Goal: Transaction & Acquisition: Purchase product/service

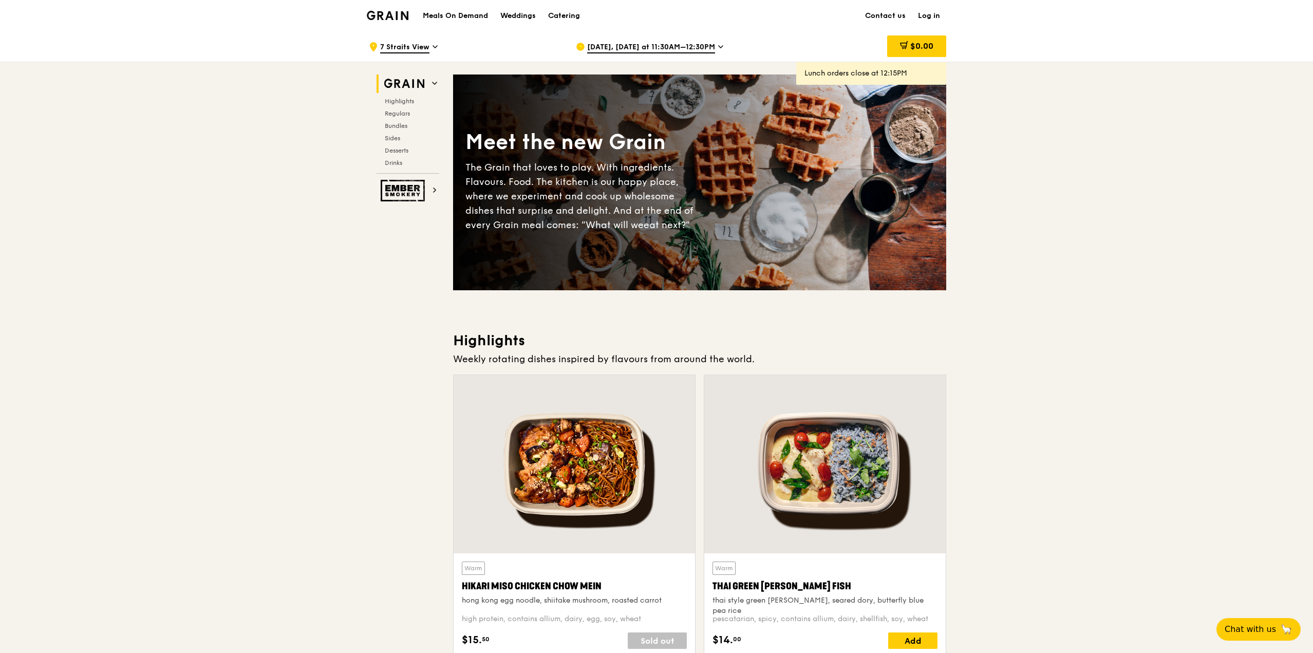
click at [430, 46] on div ".cls-1 { fill: none; stroke: #fff; stroke-linecap: round; stroke-linejoin: roun…" at bounding box center [464, 46] width 191 height 31
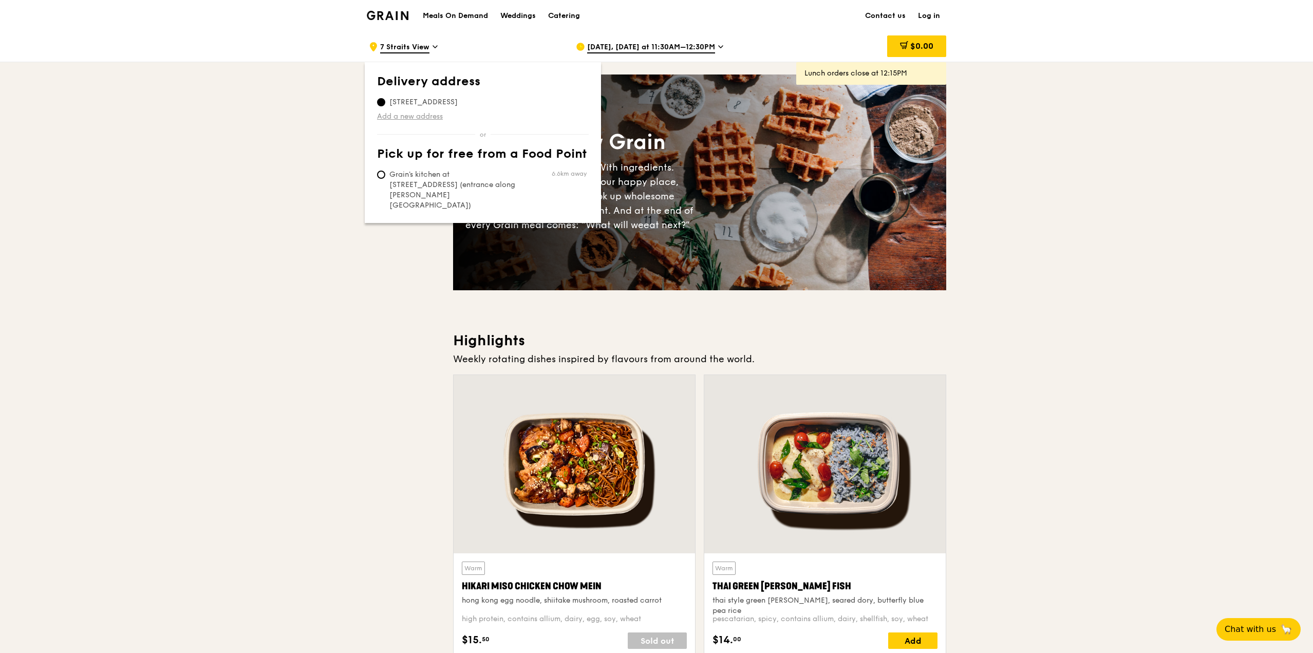
click at [423, 114] on link "Add a new address" at bounding box center [483, 116] width 212 height 10
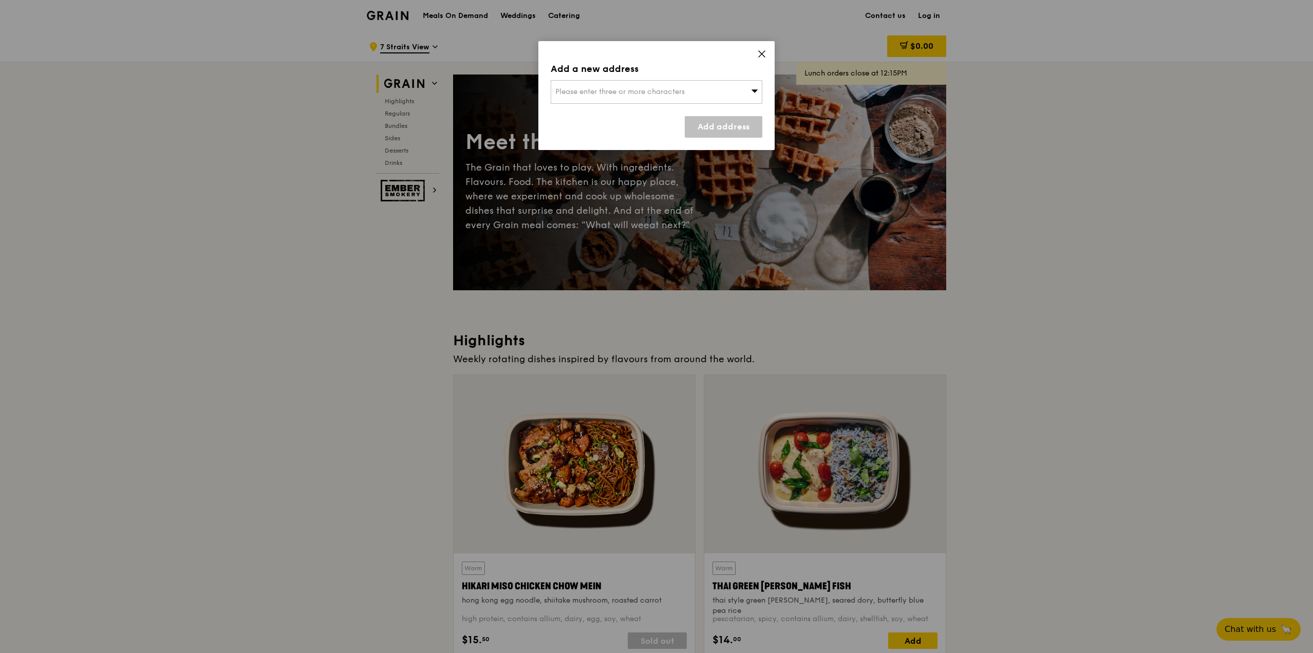
click at [710, 95] on div "Please enter three or more characters" at bounding box center [657, 92] width 212 height 24
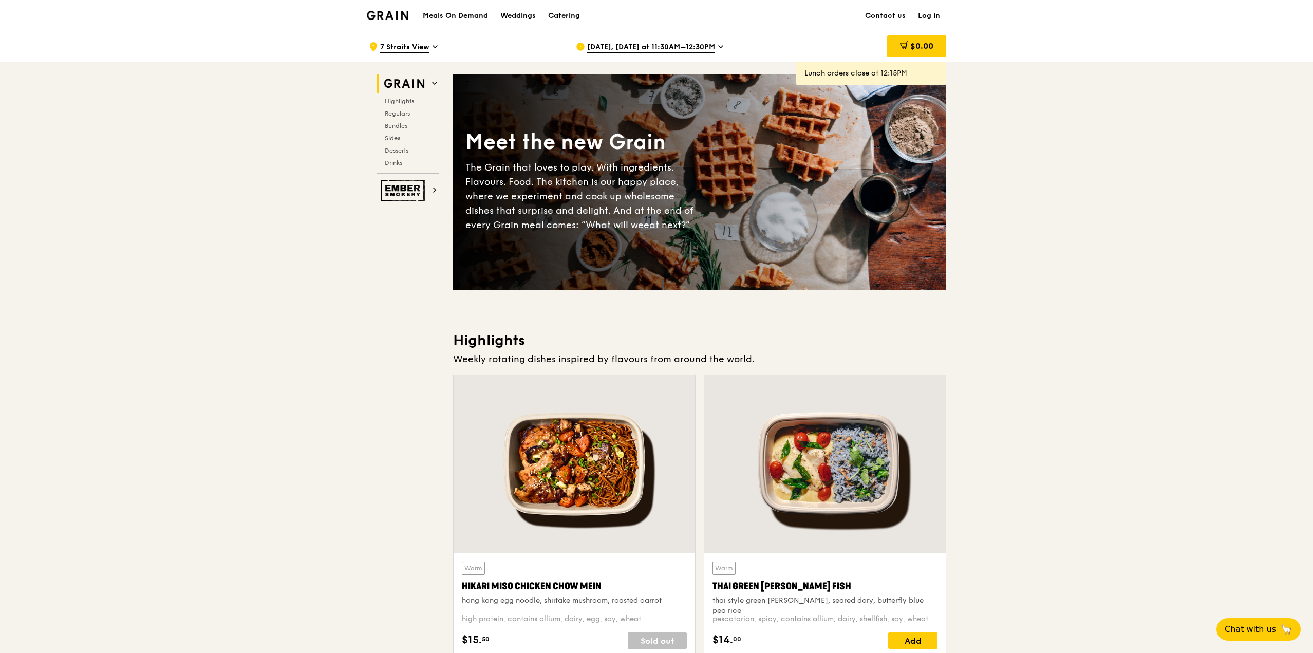
click at [416, 43] on span "7 Straits View" at bounding box center [404, 47] width 49 height 11
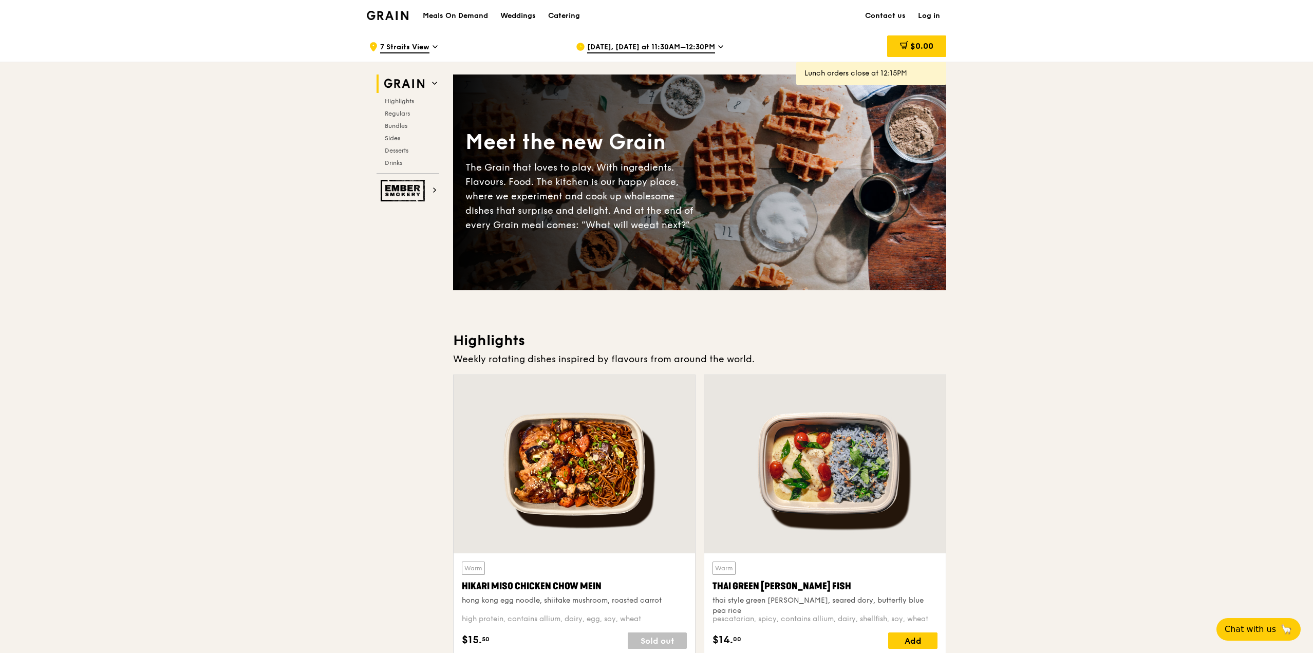
click at [653, 47] on span "[DATE], [DATE] at 11:30AM–12:30PM" at bounding box center [651, 47] width 128 height 11
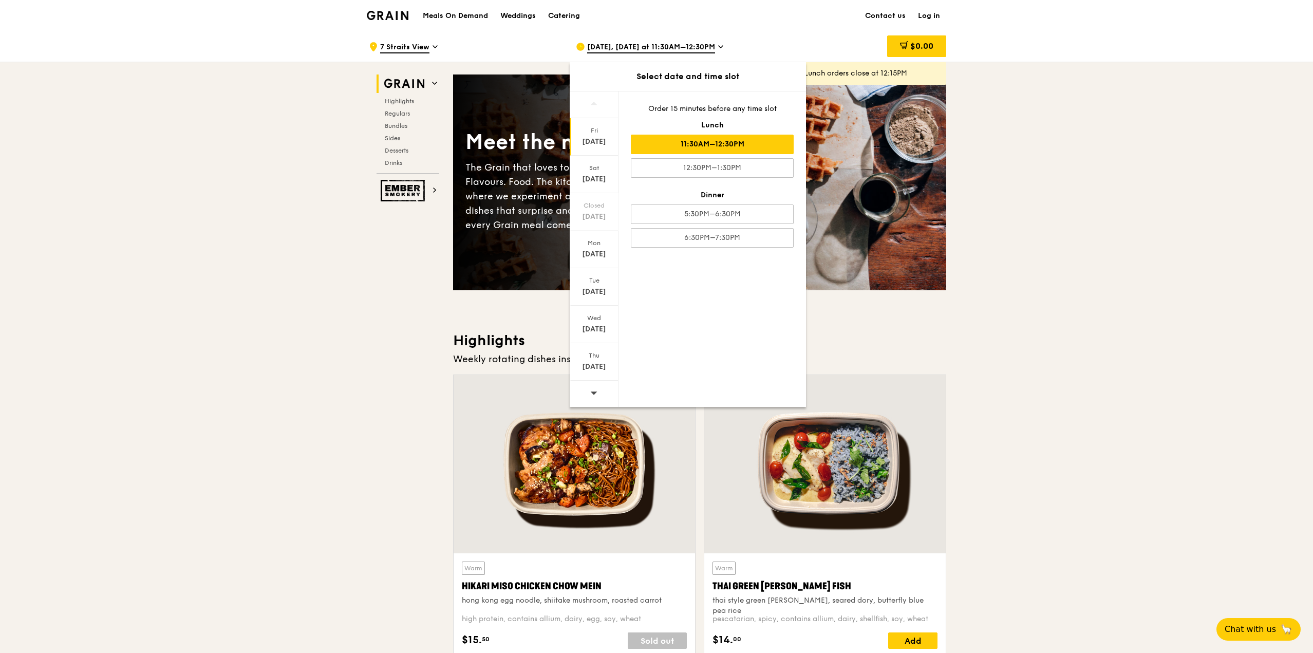
click at [719, 143] on div "11:30AM–12:30PM" at bounding box center [712, 145] width 163 height 20
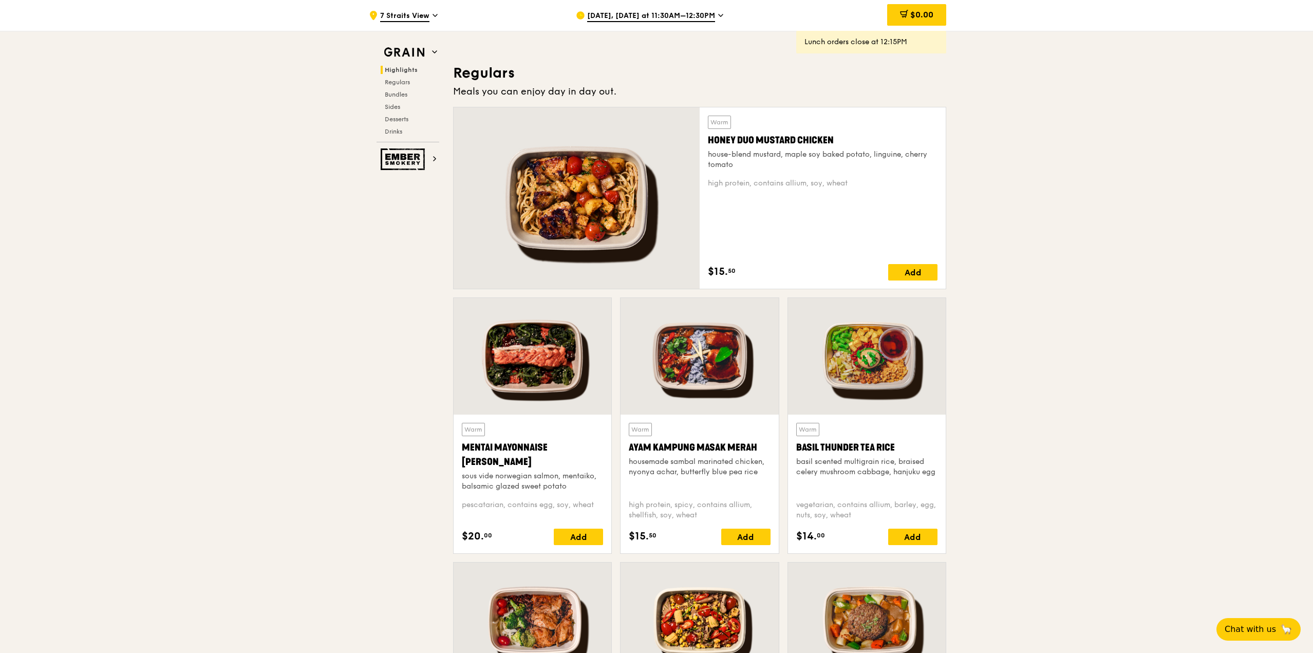
scroll to position [514, 0]
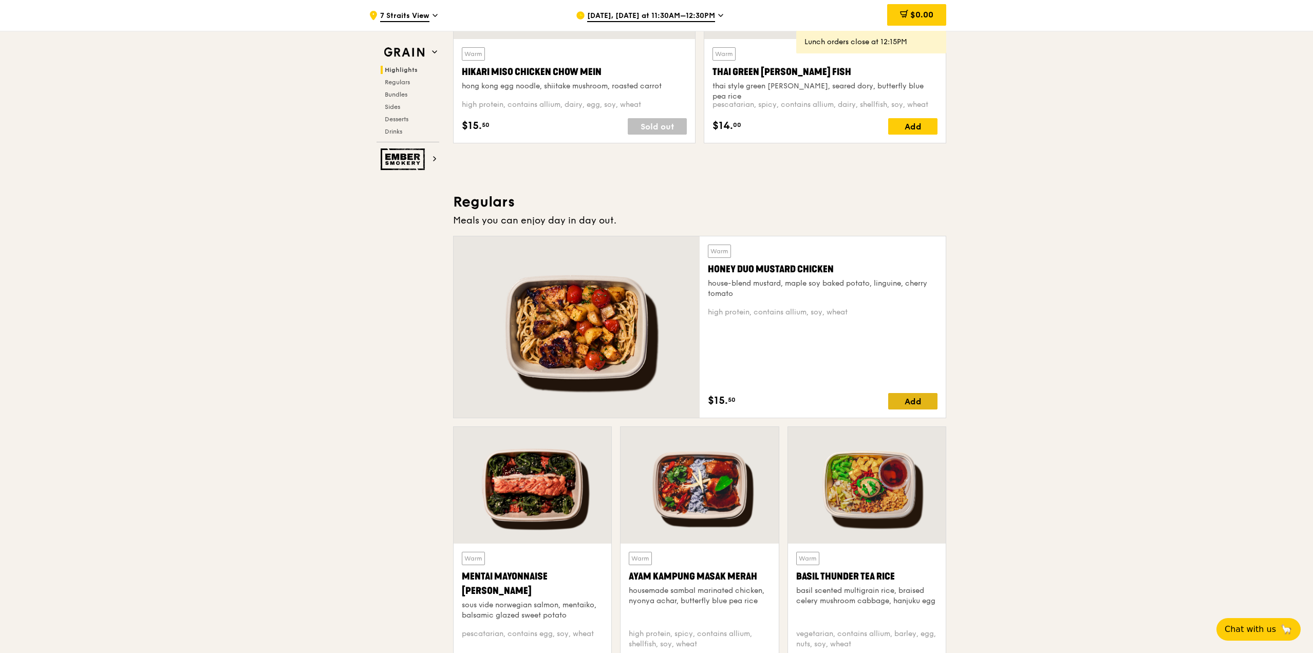
click at [918, 403] on div "Add" at bounding box center [912, 401] width 49 height 16
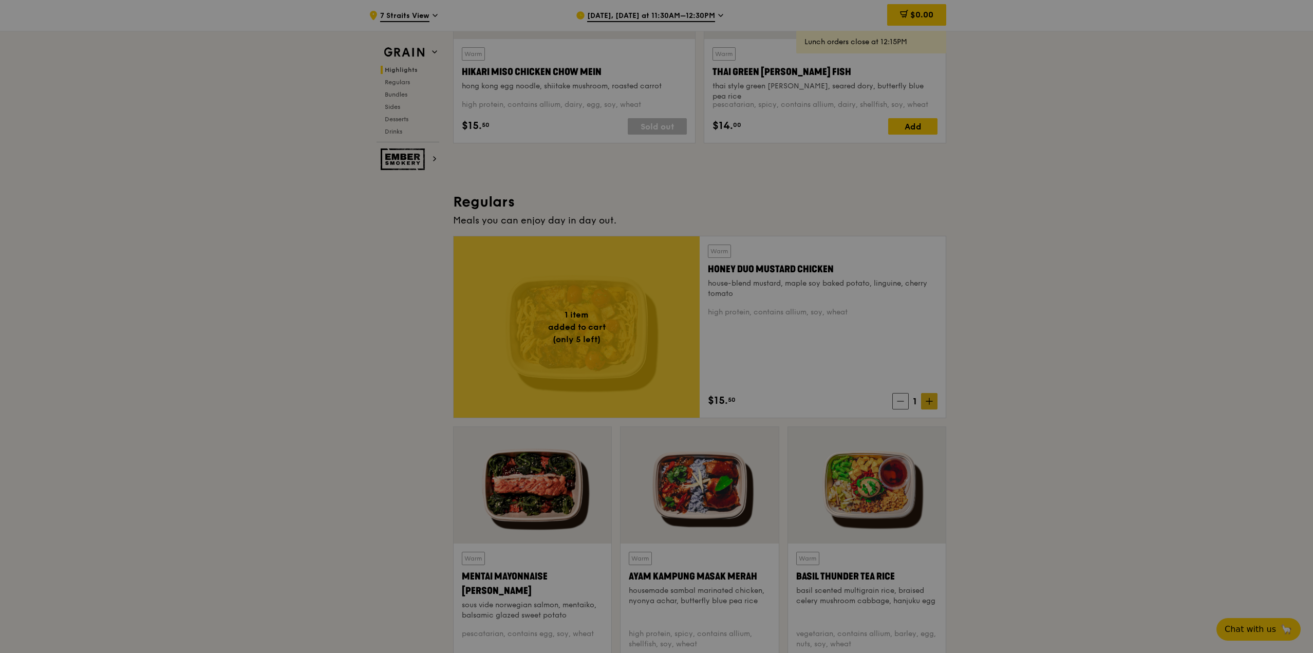
click at [931, 403] on div at bounding box center [656, 326] width 1313 height 653
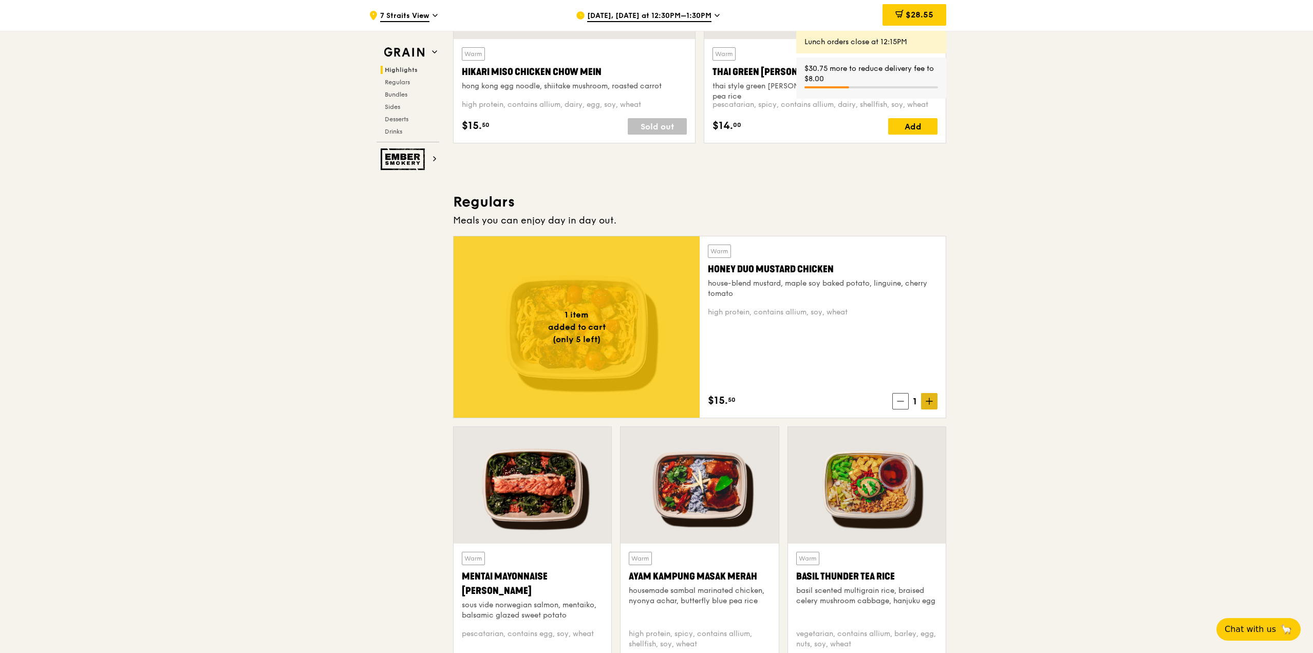
click at [931, 403] on icon at bounding box center [929, 401] width 7 height 7
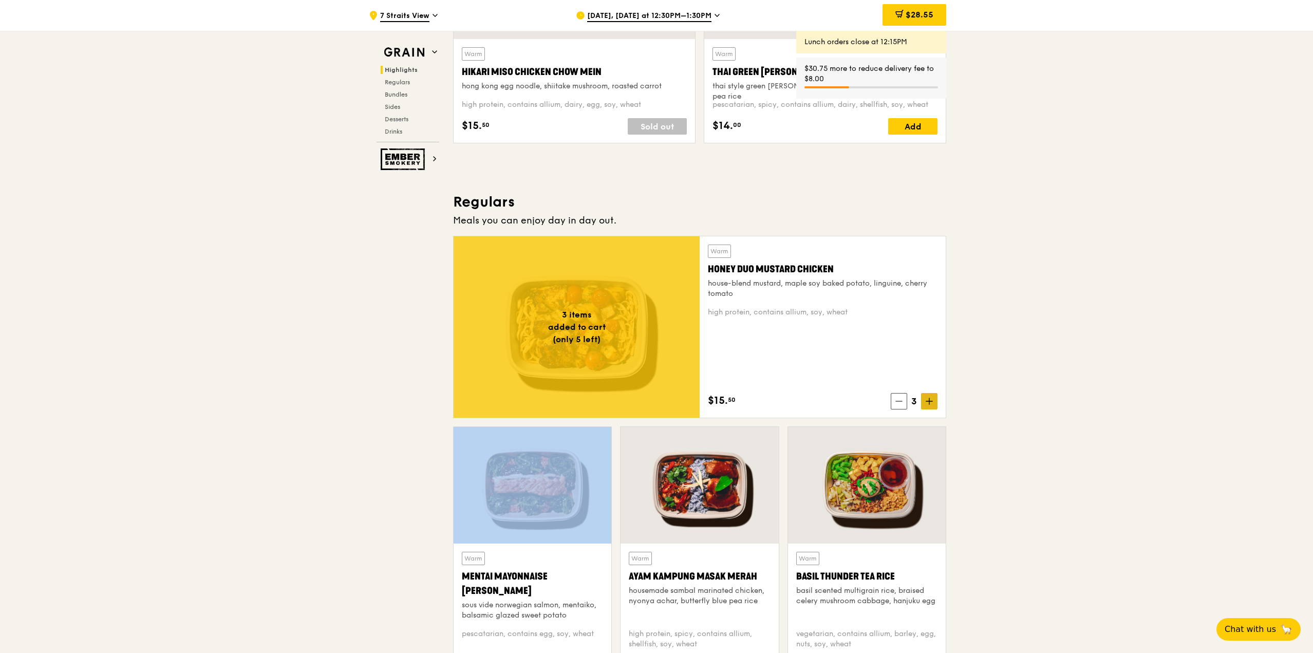
click at [931, 403] on icon at bounding box center [929, 401] width 7 height 7
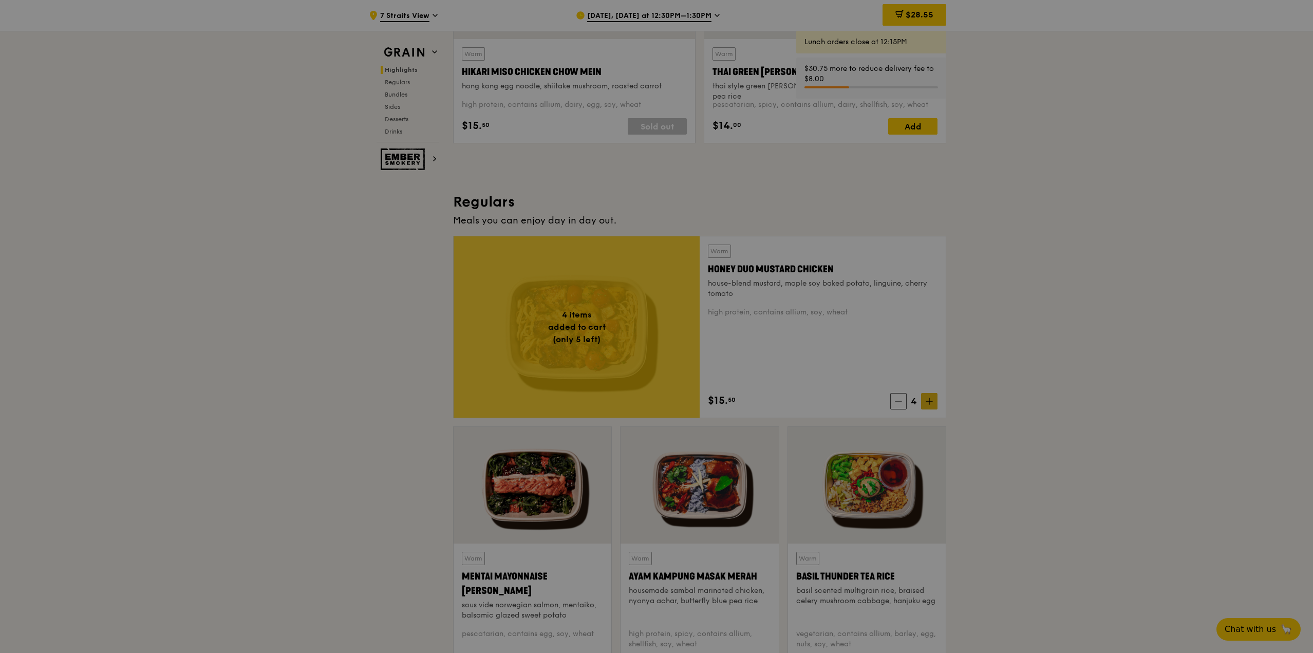
click at [931, 403] on div at bounding box center [656, 326] width 1313 height 653
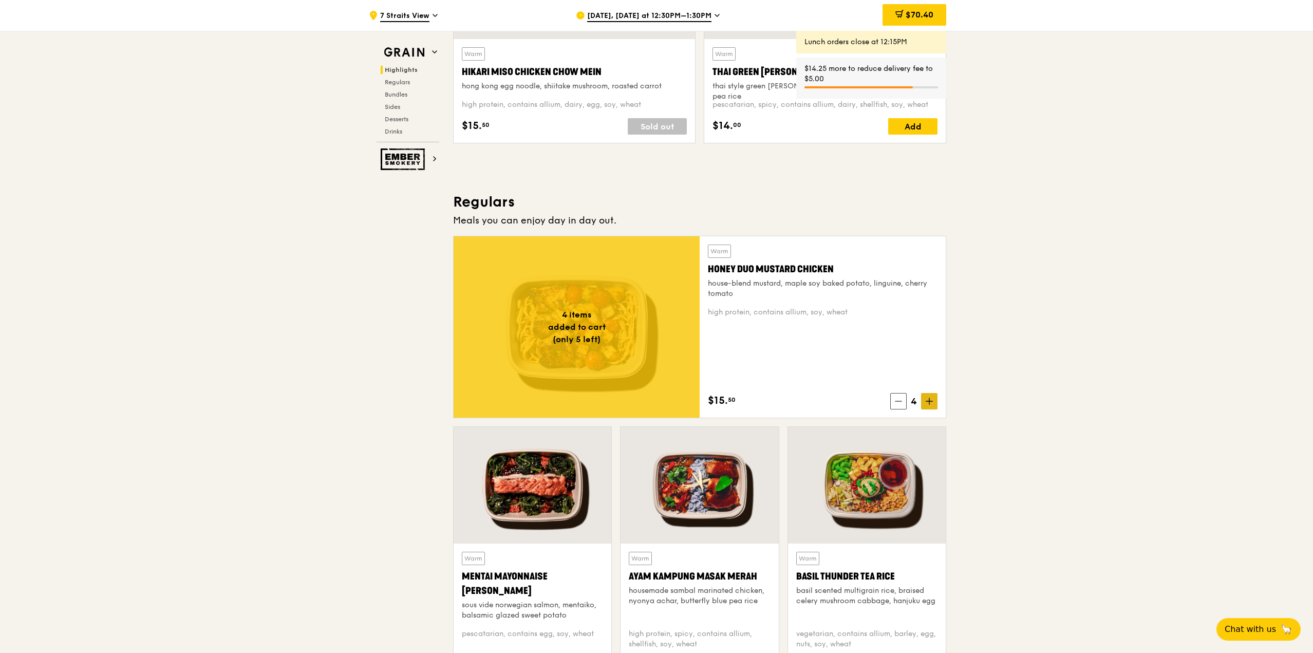
click at [931, 403] on icon at bounding box center [929, 401] width 7 height 7
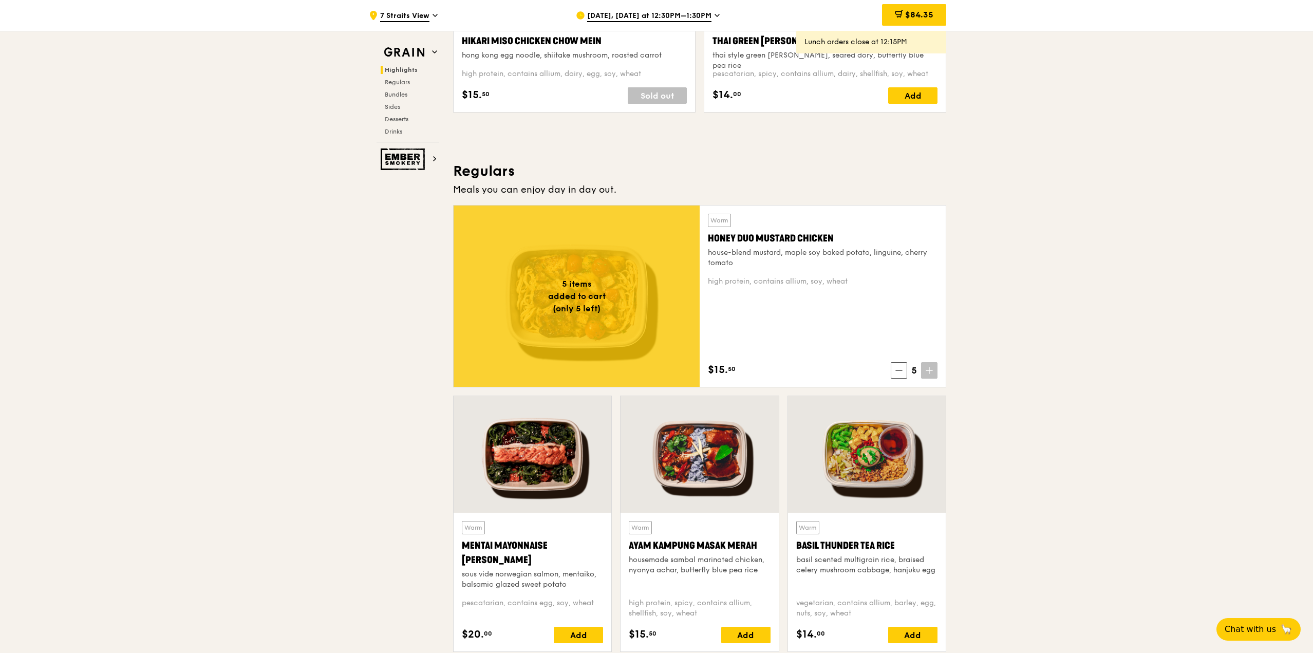
scroll to position [462, 0]
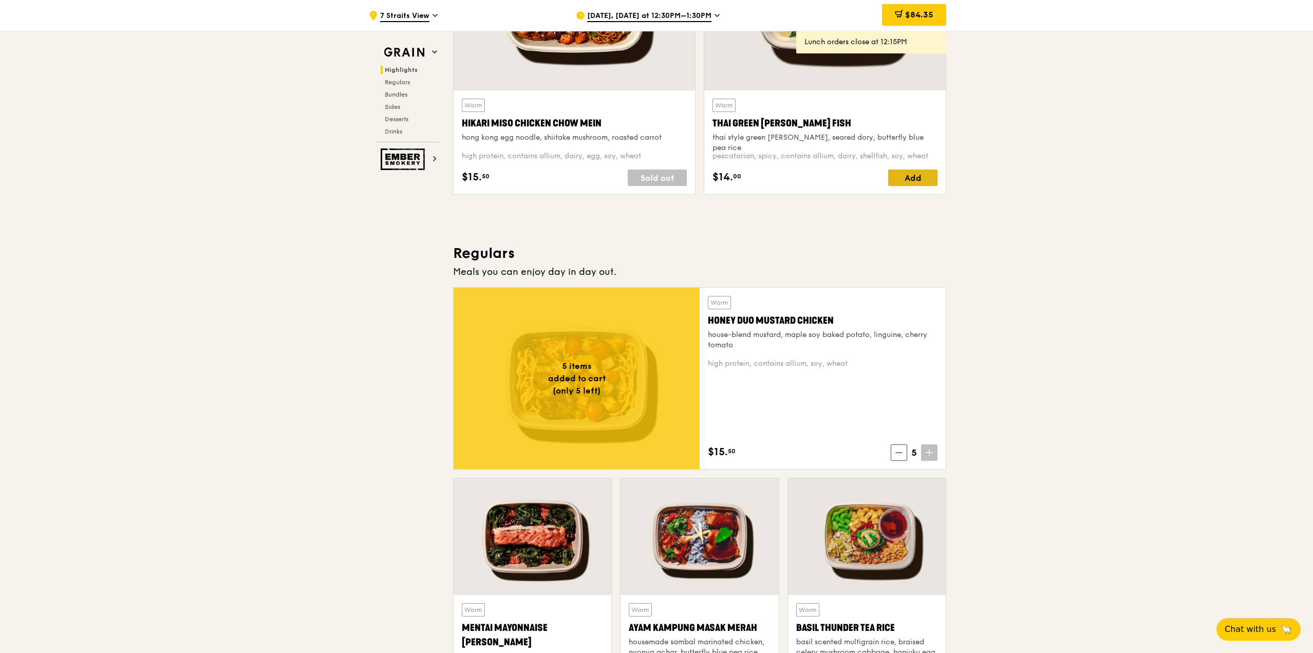
click at [924, 180] on div "Add" at bounding box center [912, 178] width 49 height 16
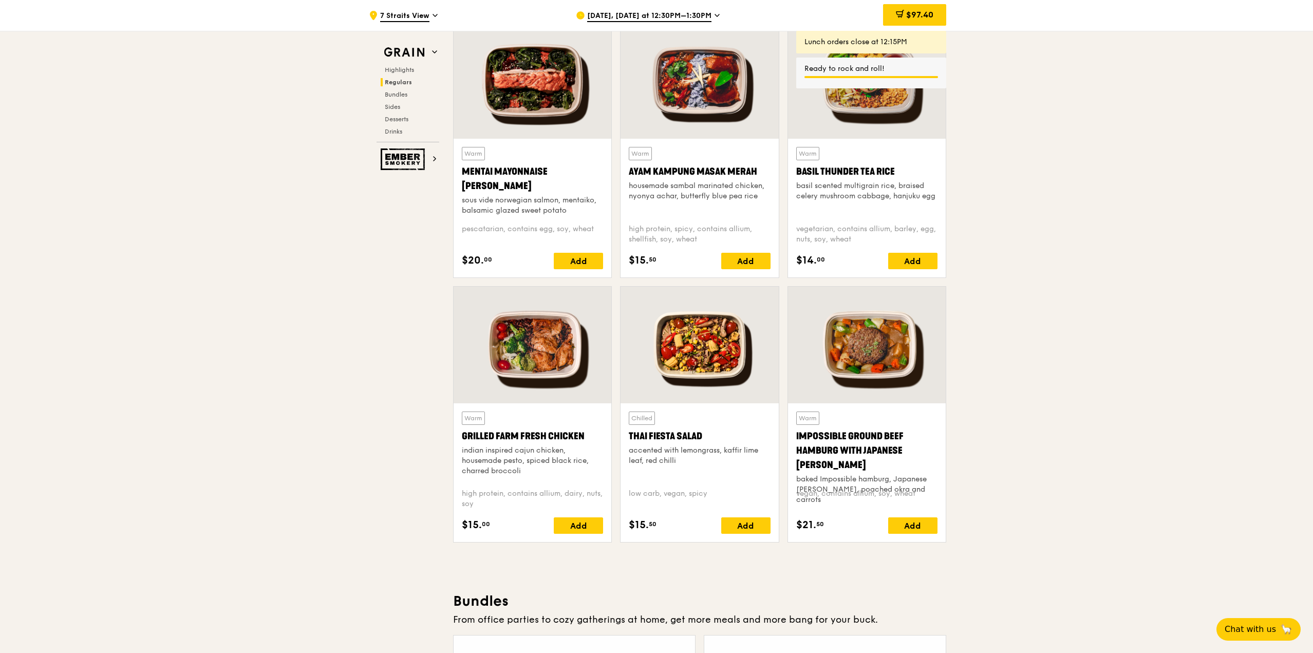
scroll to position [925, 0]
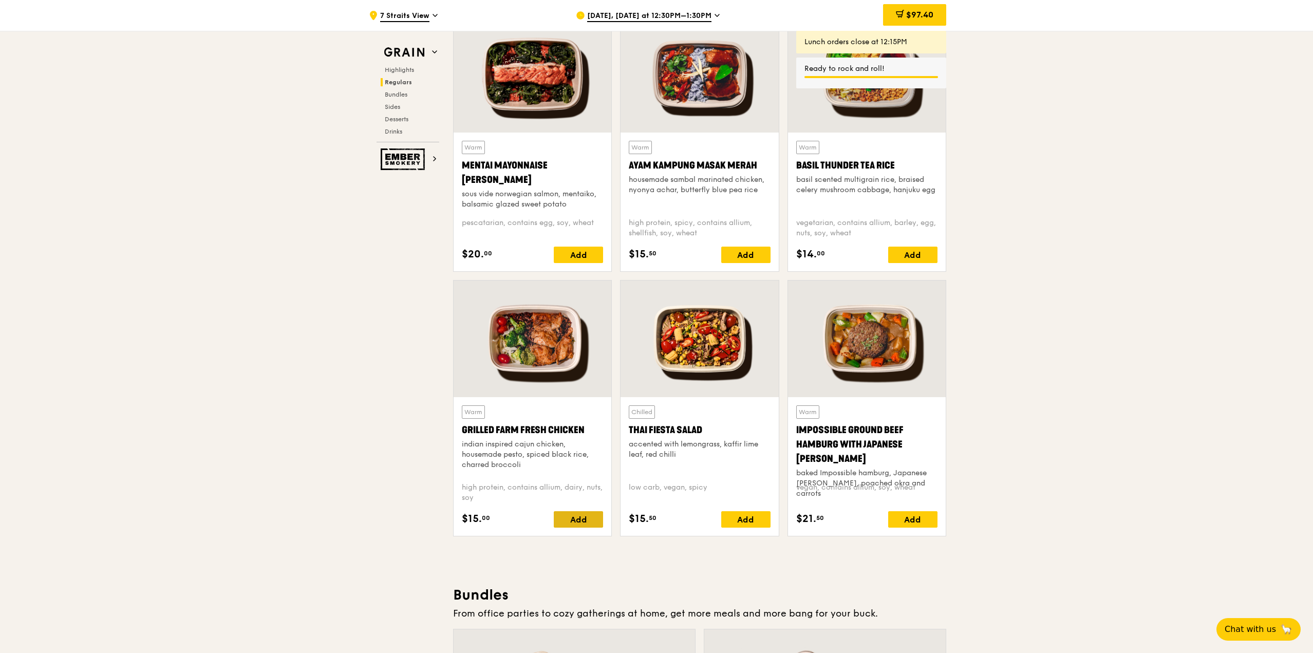
click at [591, 523] on div "Add" at bounding box center [578, 519] width 49 height 16
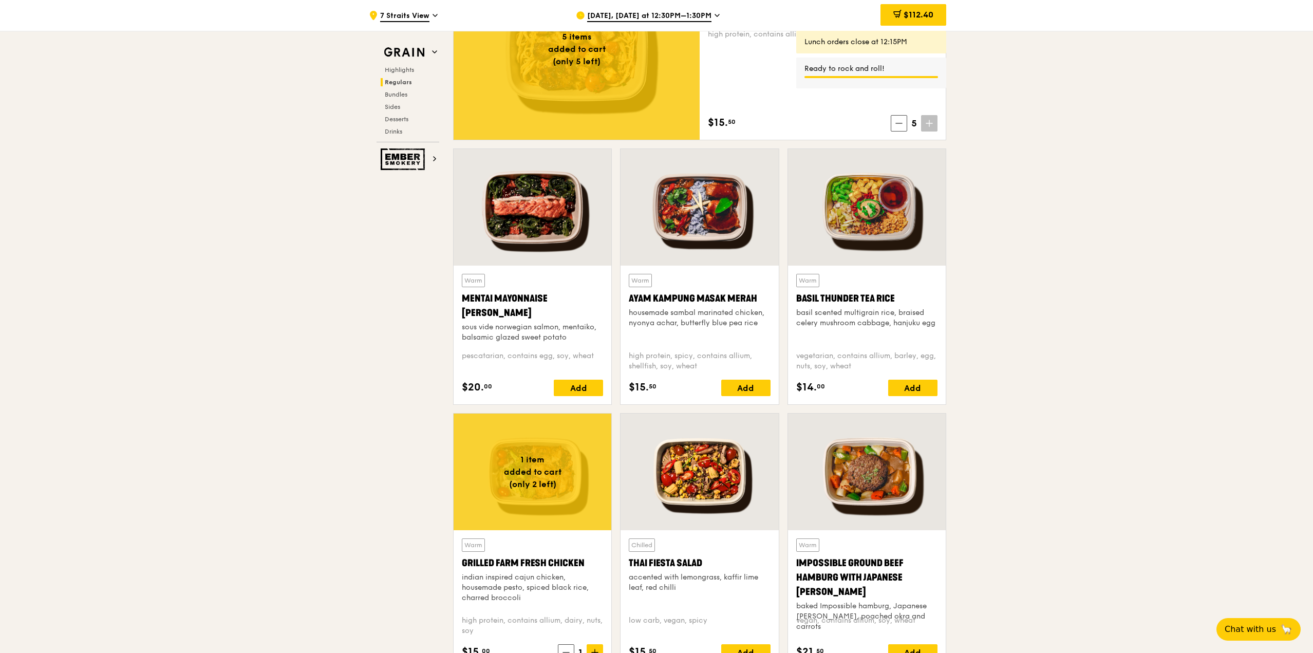
scroll to position [719, 0]
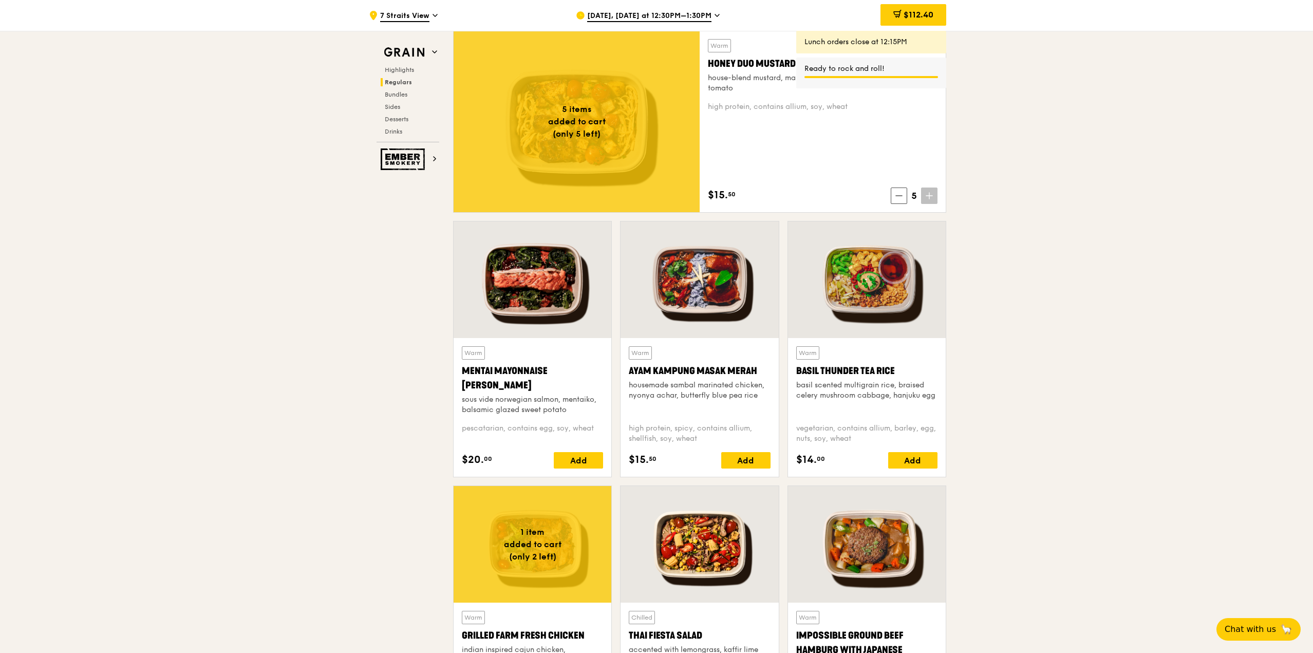
click at [906, 9] on div "$112.40" at bounding box center [914, 15] width 66 height 22
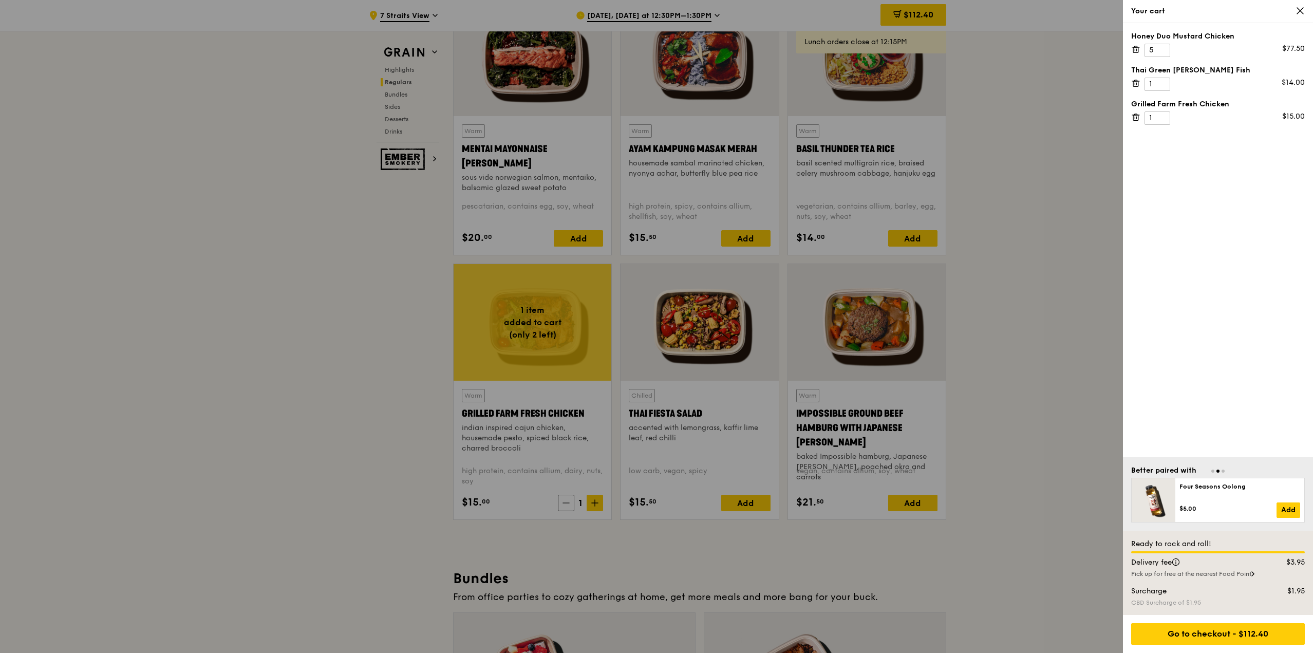
scroll to position [976, 0]
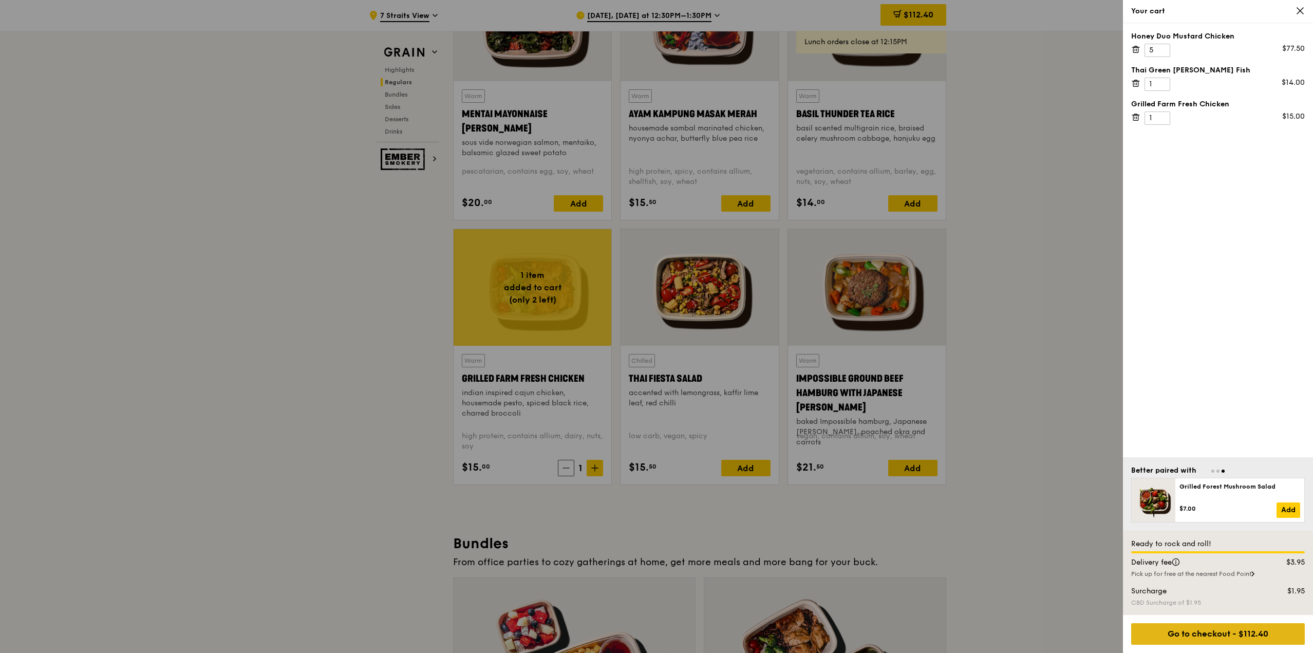
click at [1252, 627] on div "Go to checkout - $112.40" at bounding box center [1218, 634] width 174 height 22
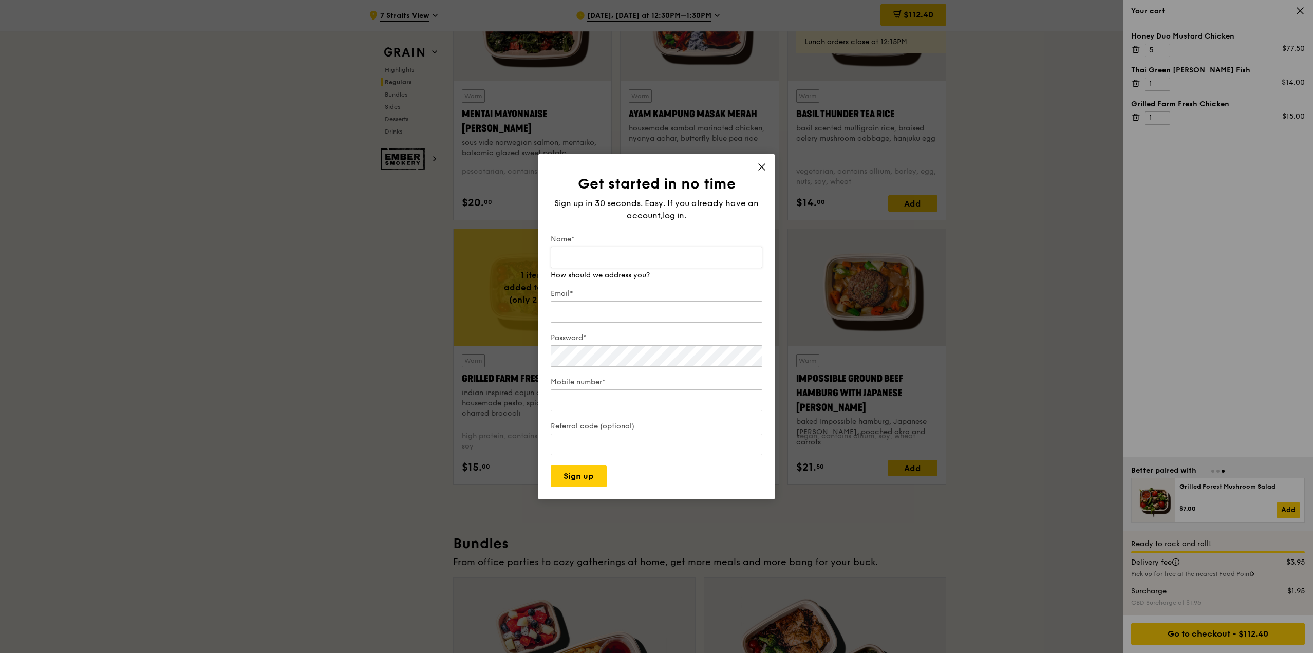
click at [695, 258] on input "Name*" at bounding box center [657, 258] width 212 height 22
type input "JJ"
click at [671, 312] on input "Email*" at bounding box center [657, 302] width 212 height 22
type input "[EMAIL_ADDRESS][DOMAIN_NAME]"
click at [602, 358] on div "Password* Make that at least six characters" at bounding box center [657, 346] width 212 height 46
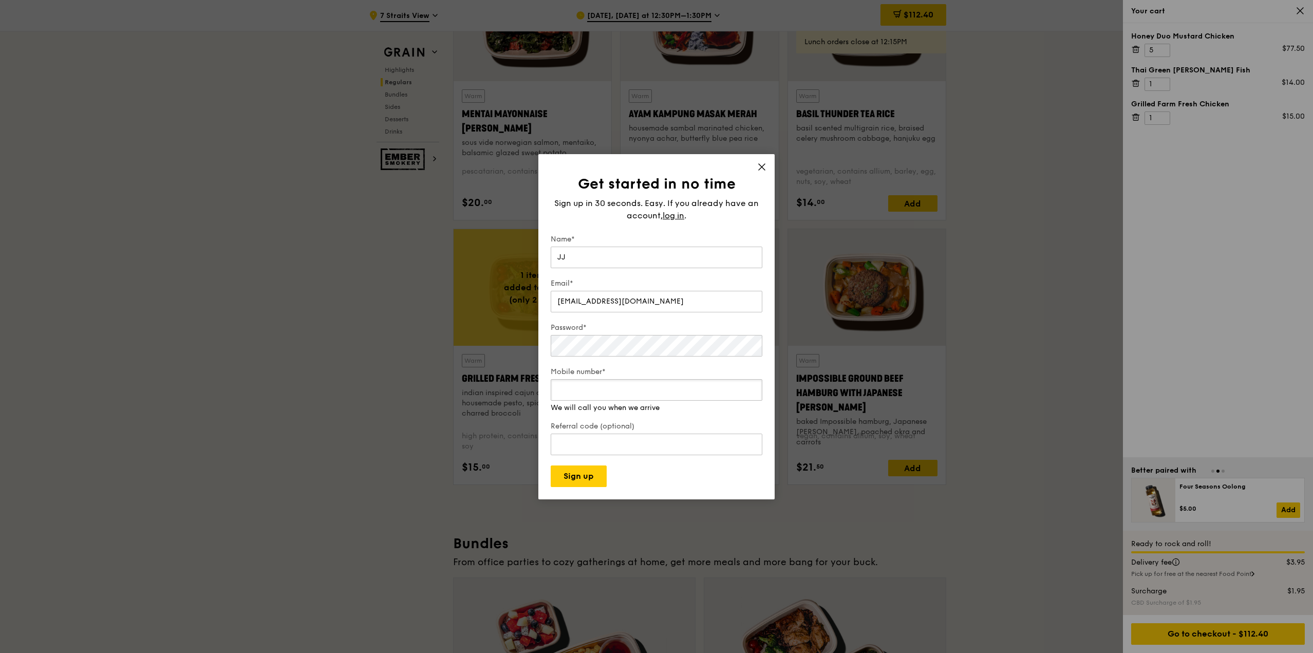
click at [629, 401] on div "Mobile number* We will call you when we arrive" at bounding box center [657, 390] width 212 height 46
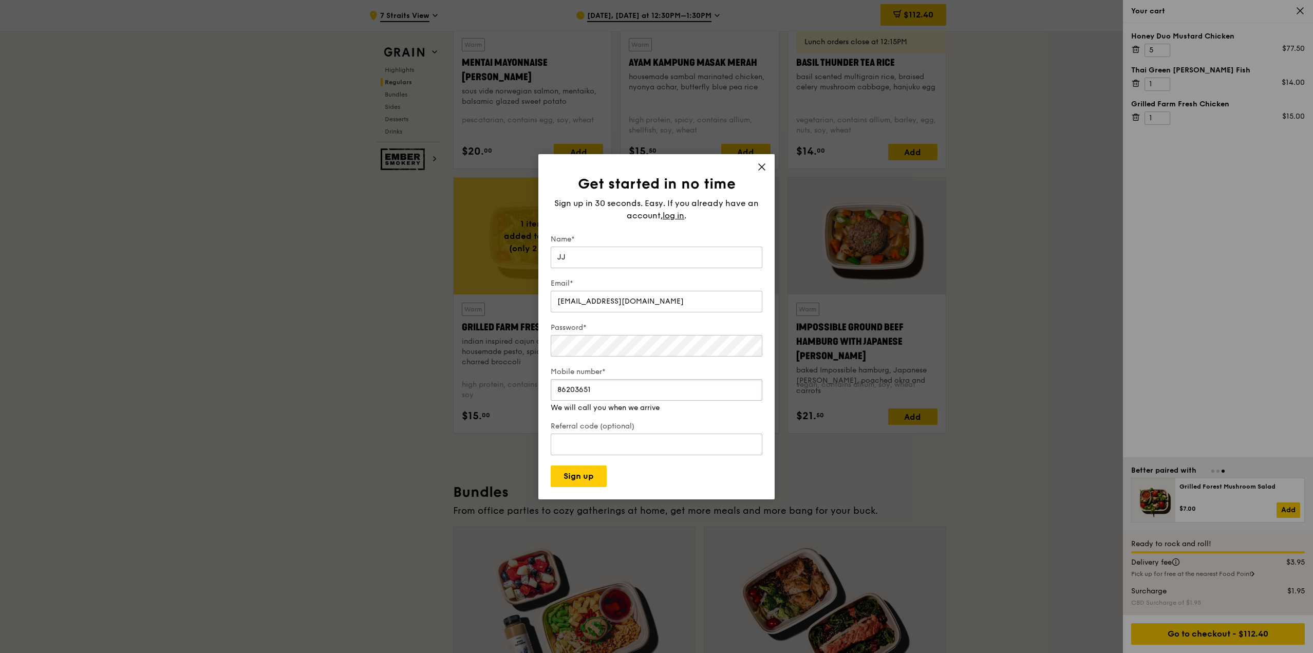
scroll to position [1130, 0]
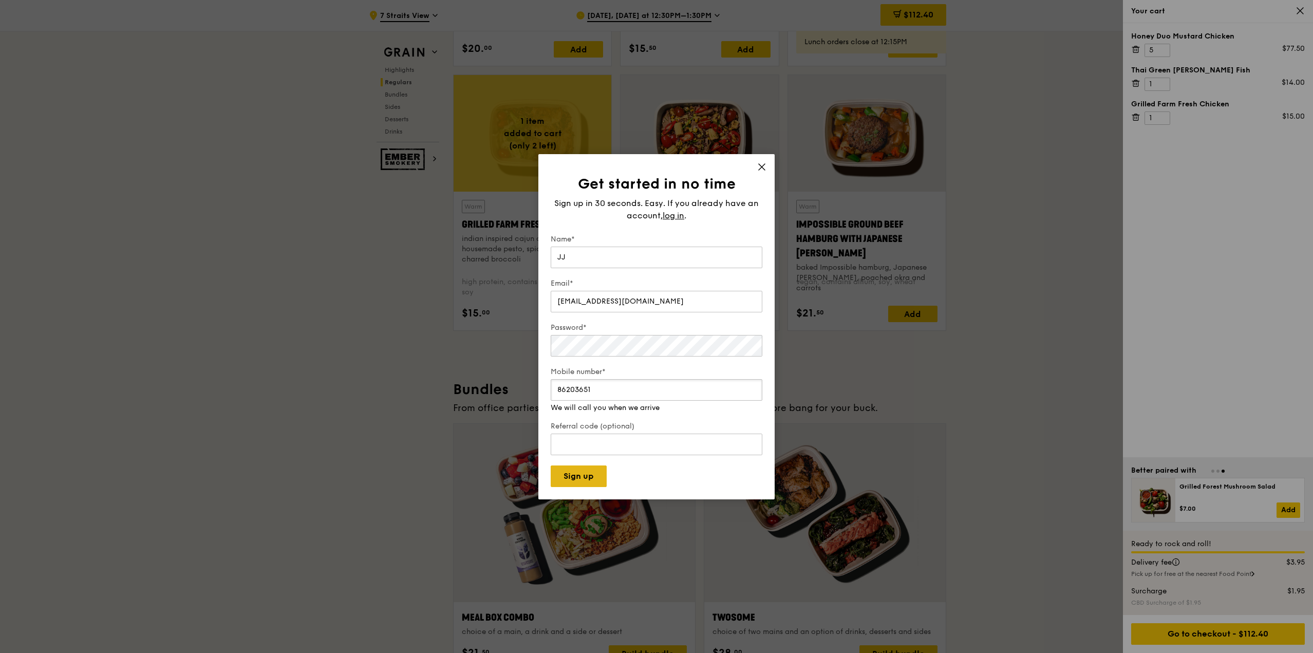
type input "86203651"
click at [594, 466] on button "Sign up" at bounding box center [579, 477] width 56 height 22
